Goal: Navigation & Orientation: Go to known website

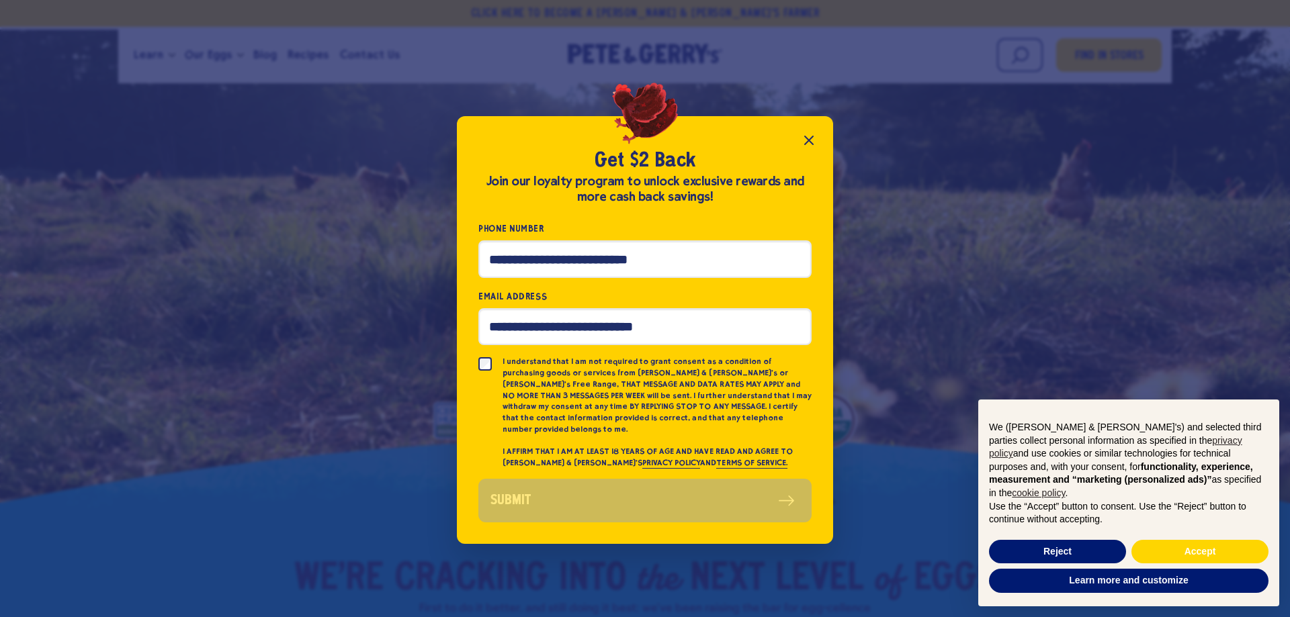
click at [807, 145] on icon "Close popup" at bounding box center [809, 140] width 16 height 16
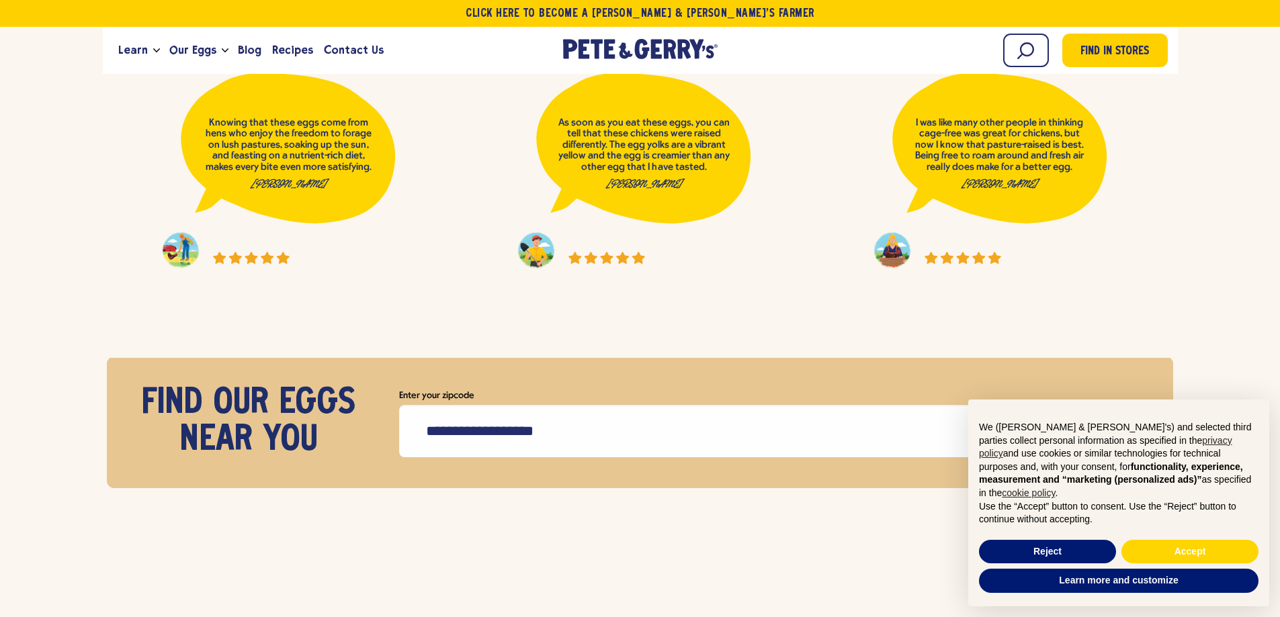
scroll to position [6789, 0]
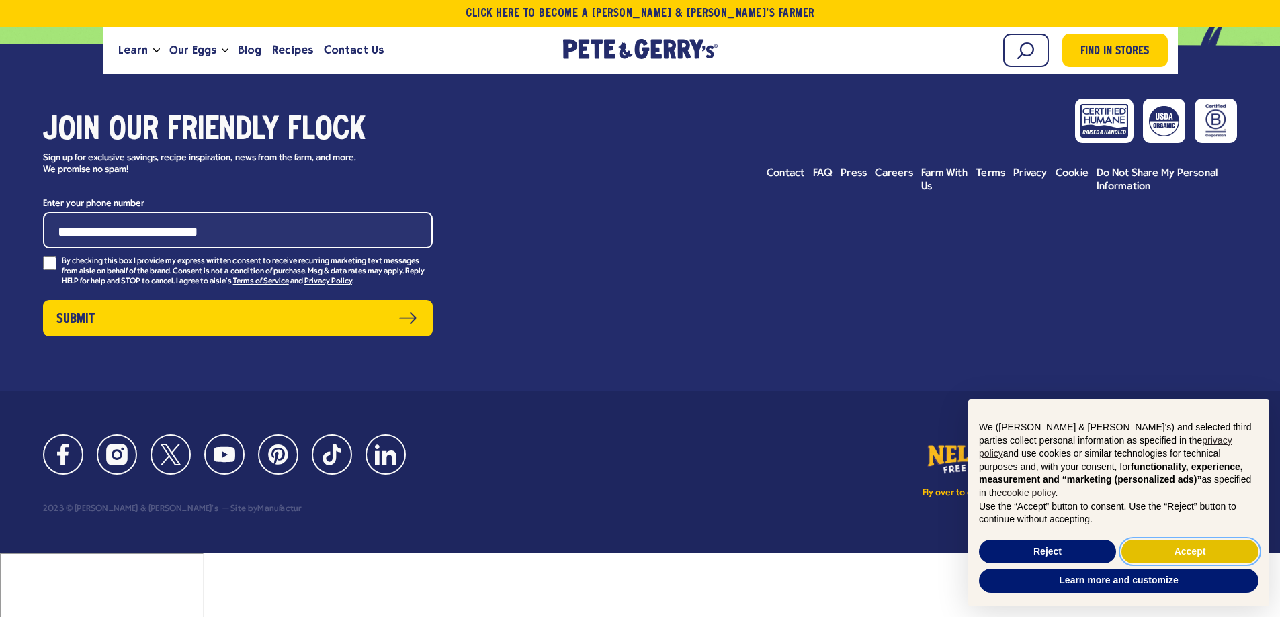
click at [1232, 551] on button "Accept" at bounding box center [1189, 552] width 137 height 24
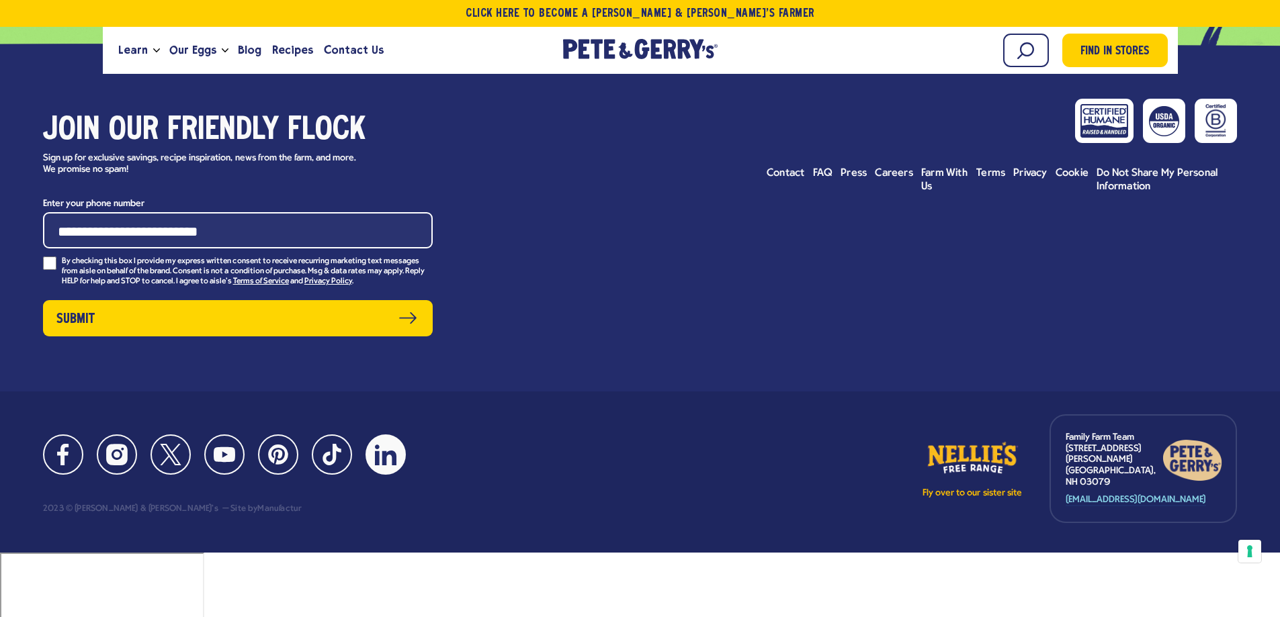
click at [390, 466] on icon at bounding box center [386, 455] width 22 height 21
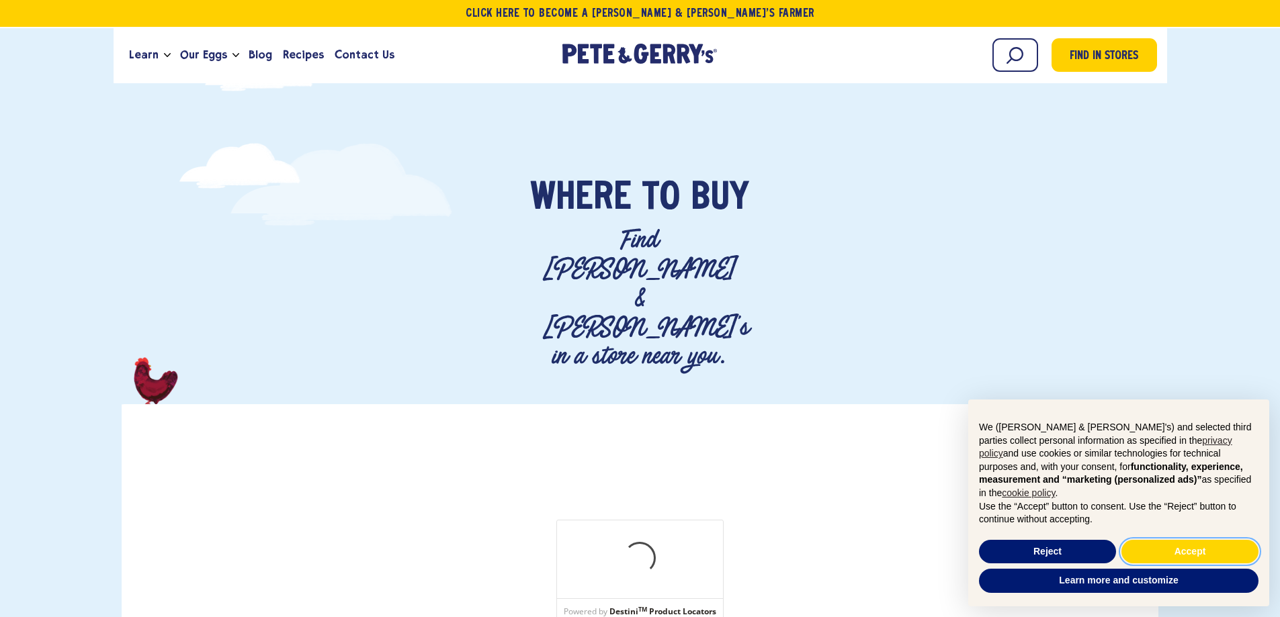
click at [1183, 552] on button "Accept" at bounding box center [1189, 552] width 137 height 24
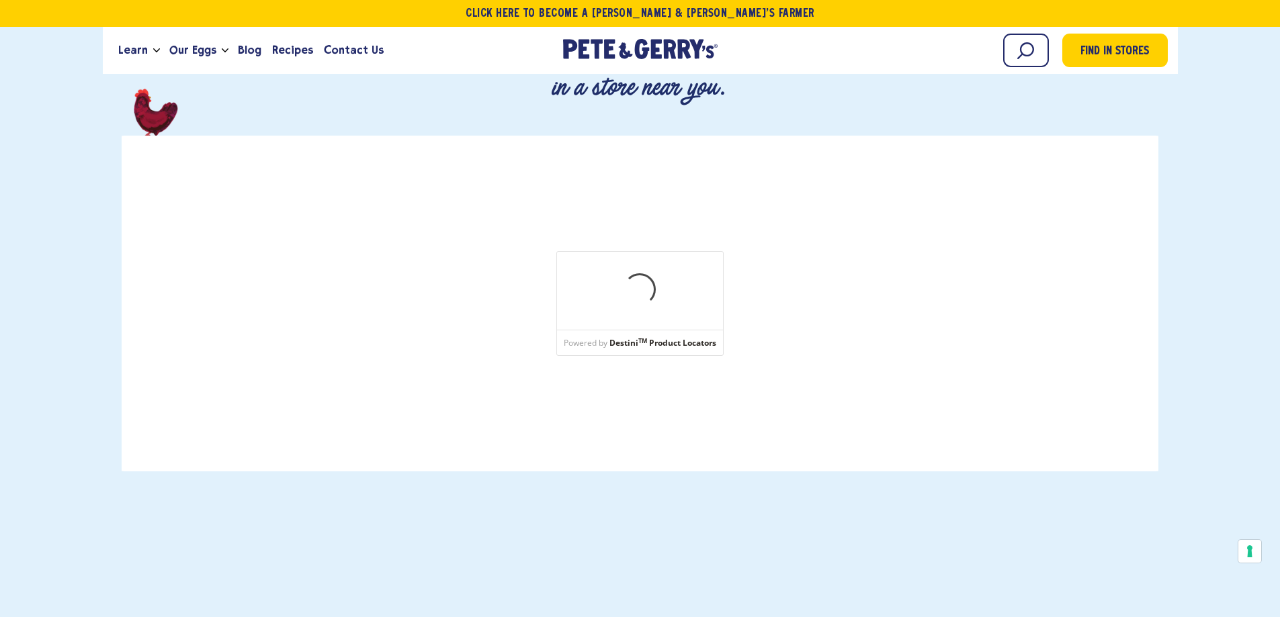
scroll to position [134, 0]
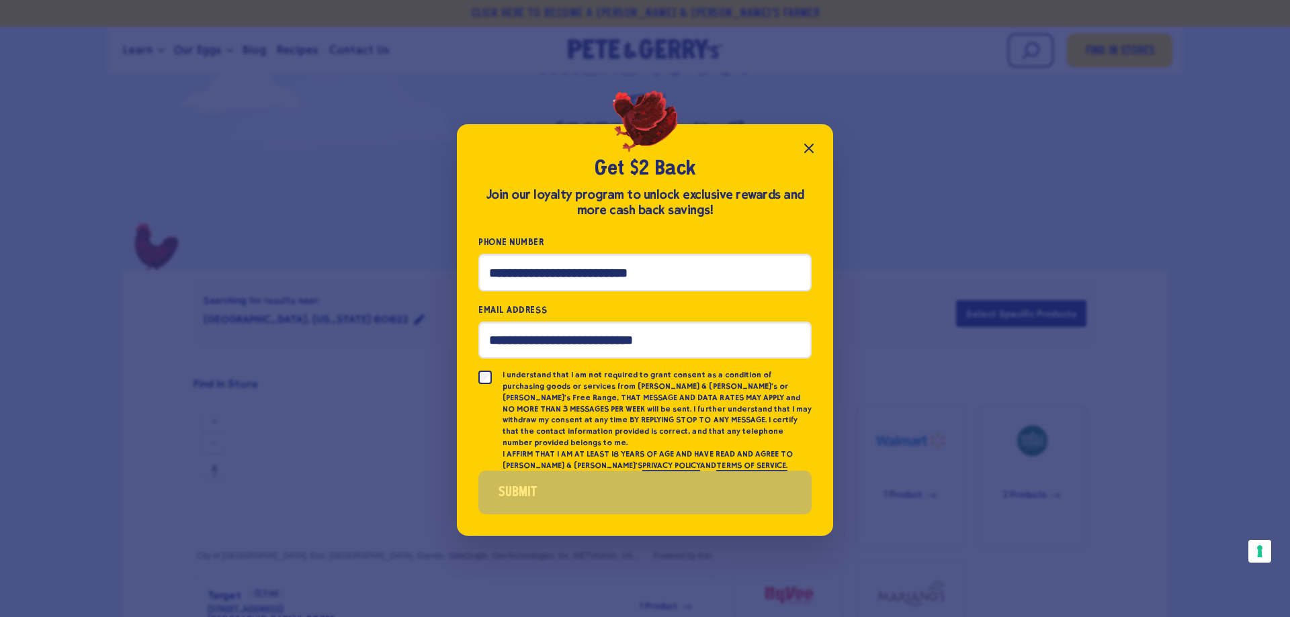
click at [804, 157] on icon "Close popup" at bounding box center [809, 148] width 16 height 16
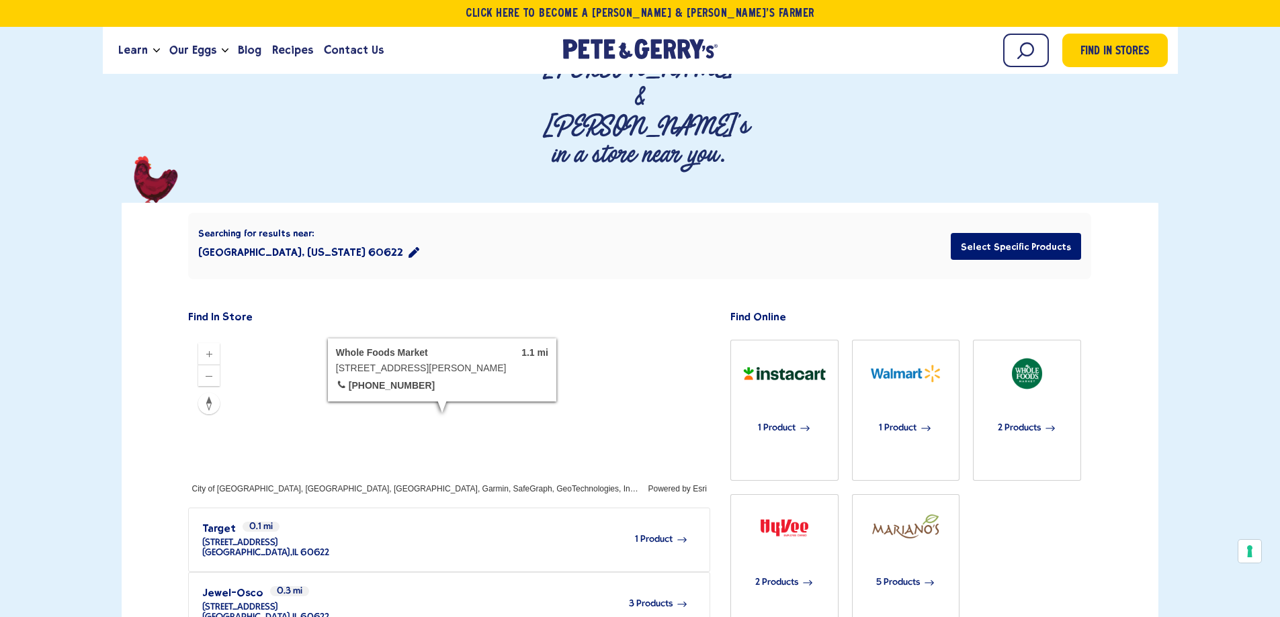
scroll to position [67, 0]
